Goal: Transaction & Acquisition: Purchase product/service

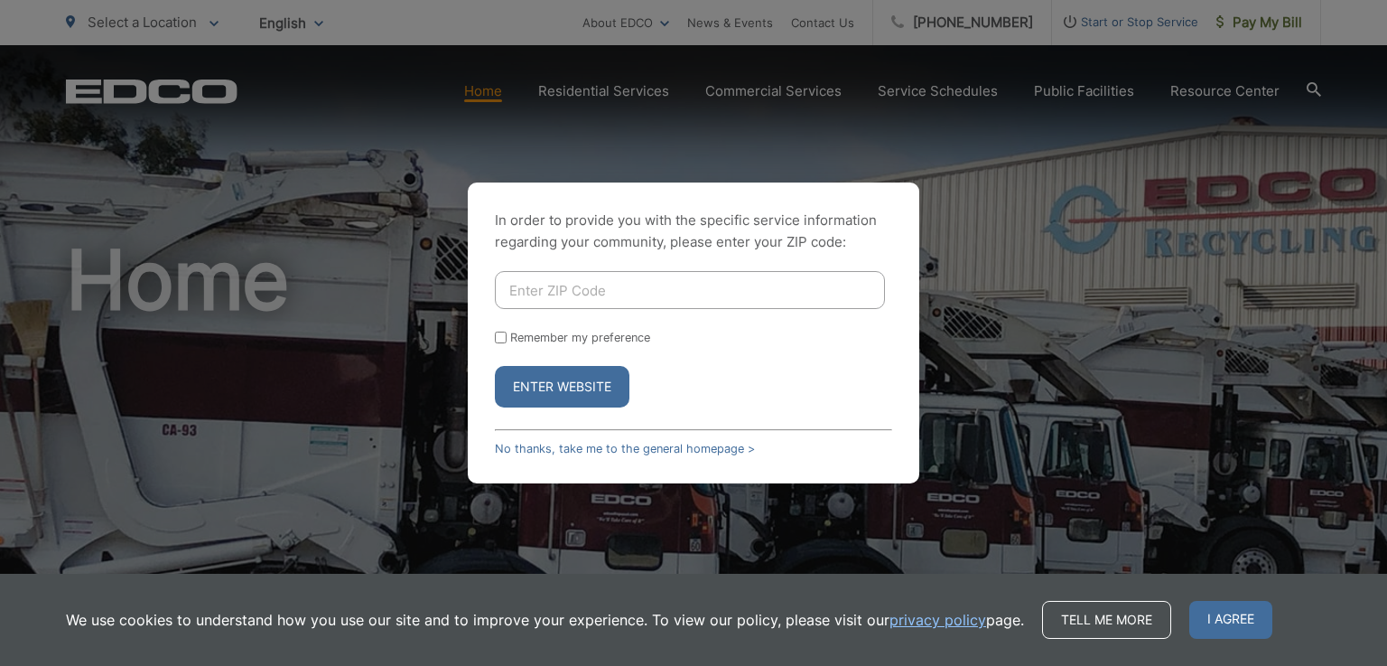
click at [595, 298] on input "Enter ZIP Code" at bounding box center [690, 290] width 390 height 38
type input "92028"
click at [493, 334] on div "In order to provide you with the specific service information regarding your co…" at bounding box center [694, 332] width 452 height 301
click at [501, 338] on input "Remember my preference" at bounding box center [501, 337] width 12 height 12
checkbox input "true"
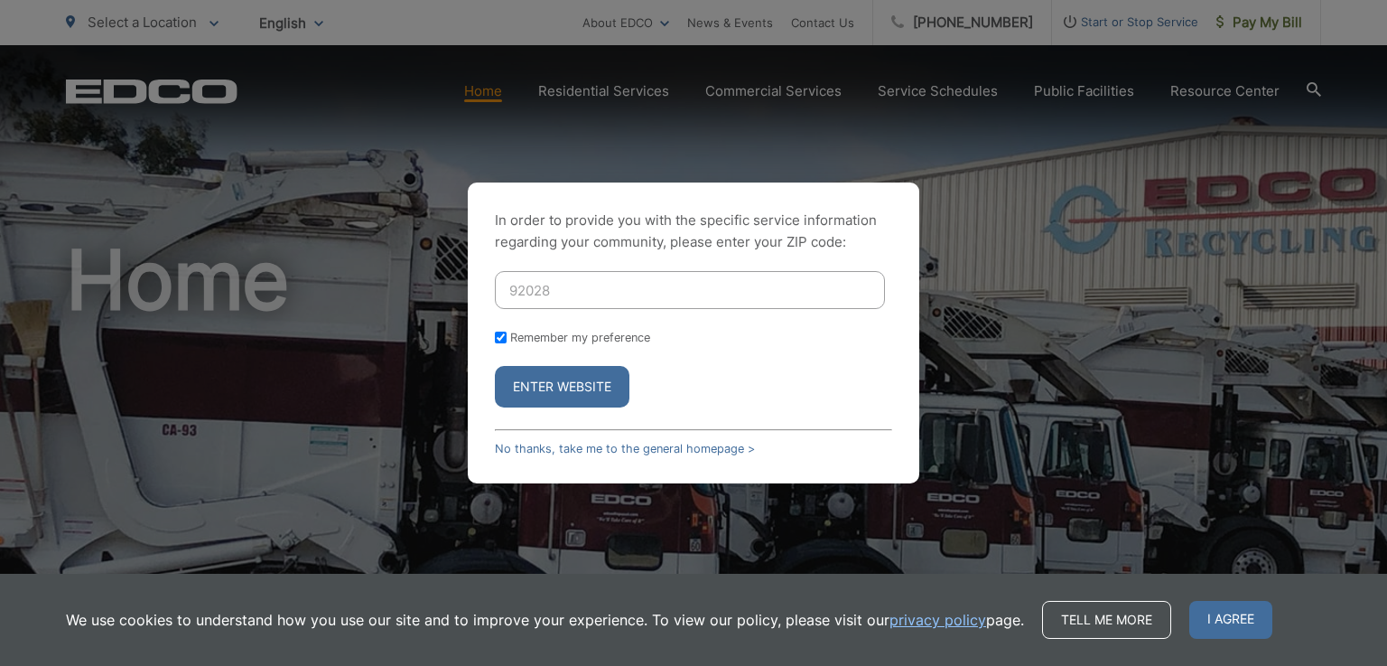
click at [553, 380] on button "Enter Website" at bounding box center [562, 387] width 135 height 42
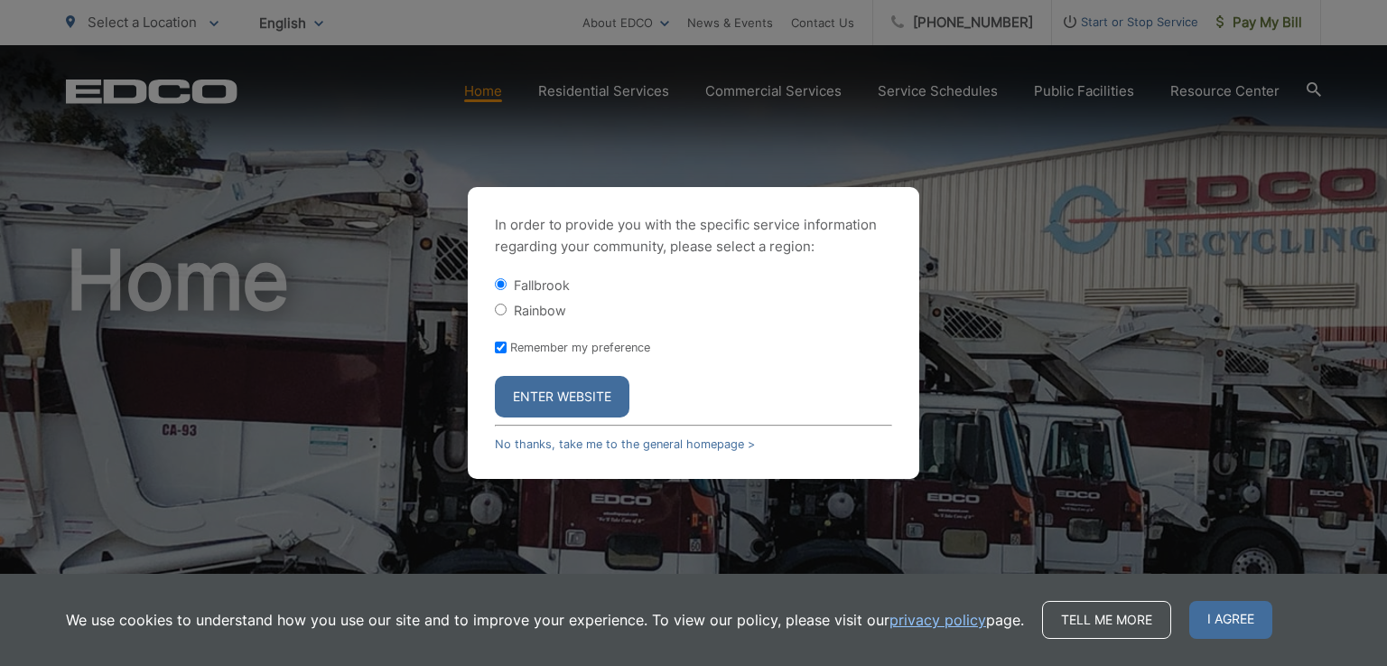
click at [556, 407] on button "Enter Website" at bounding box center [562, 397] width 135 height 42
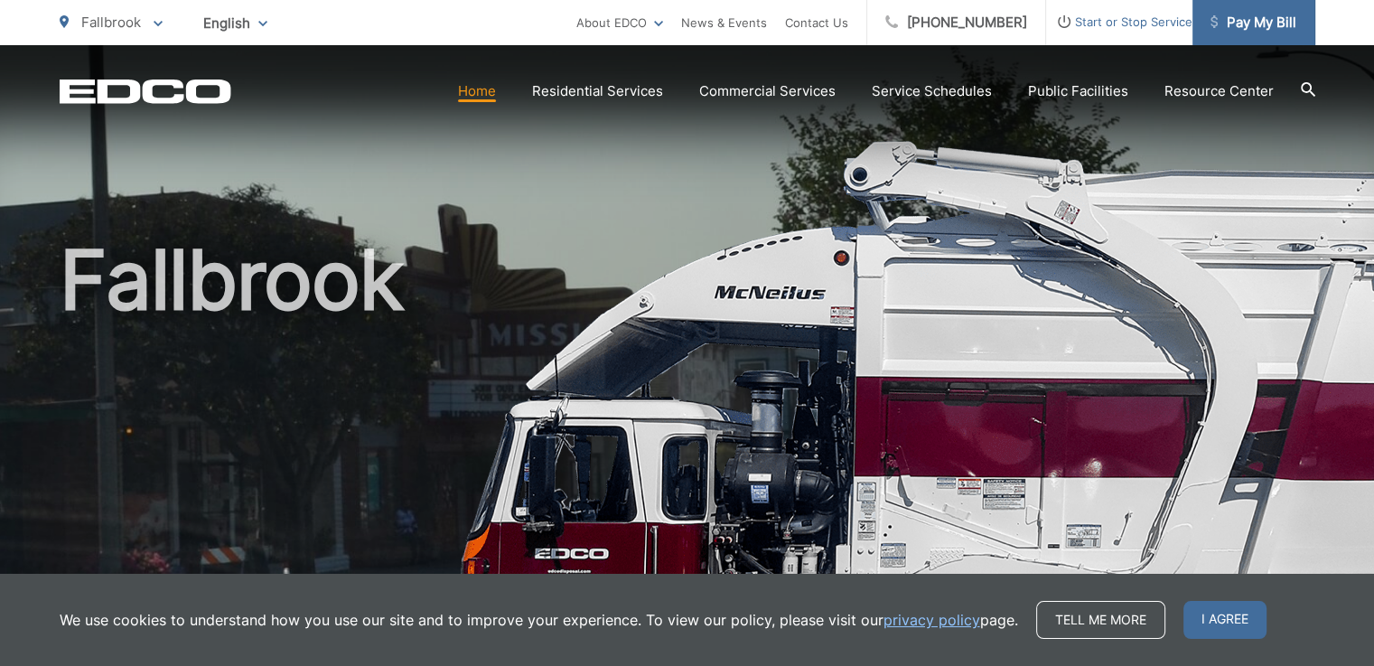
click at [1249, 24] on span "Pay My Bill" at bounding box center [1253, 23] width 86 height 22
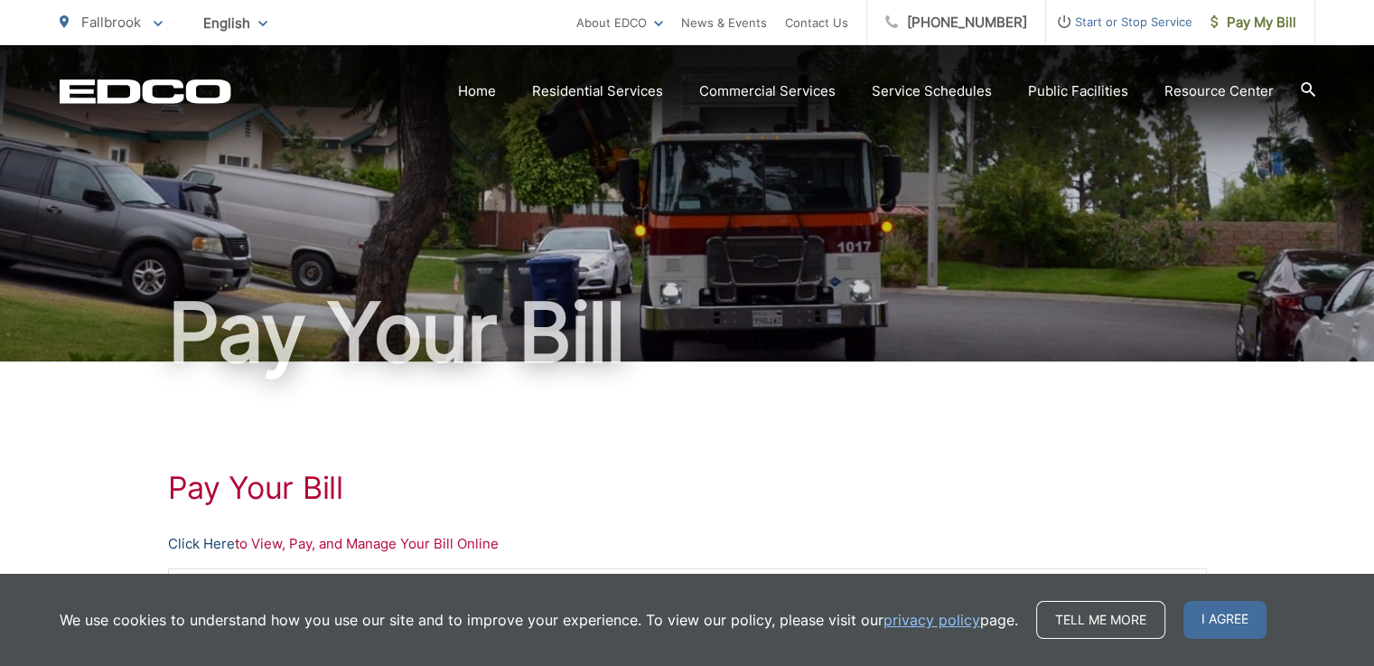
click at [207, 543] on link "Click Here" at bounding box center [201, 544] width 67 height 22
